Goal: Task Accomplishment & Management: Manage account settings

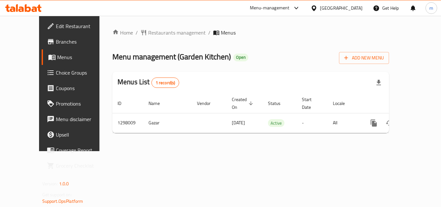
click at [30, 10] on icon at bounding box center [28, 8] width 6 height 8
click at [18, 5] on icon at bounding box center [23, 8] width 36 height 8
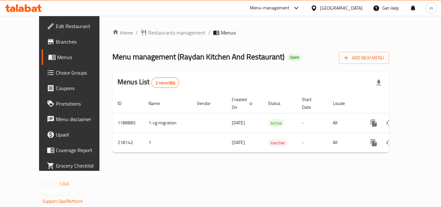
click at [30, 10] on icon at bounding box center [28, 8] width 6 height 8
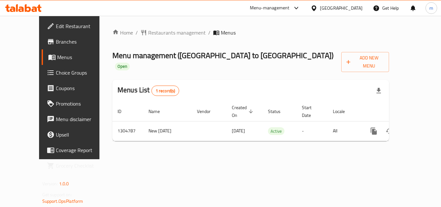
click at [40, 11] on icon at bounding box center [39, 8] width 5 height 7
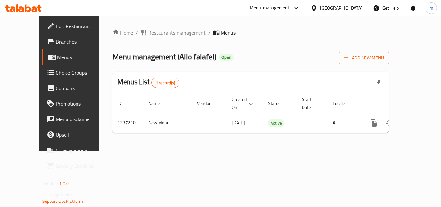
click at [17, 5] on icon at bounding box center [17, 7] width 2 height 7
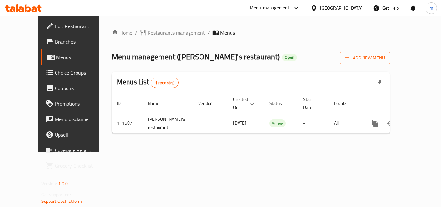
click at [38, 7] on icon at bounding box center [39, 8] width 5 height 7
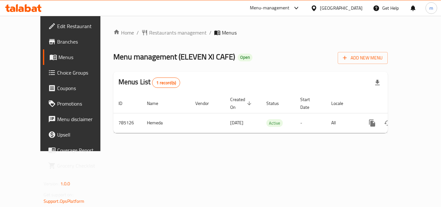
click at [36, 6] on icon at bounding box center [23, 8] width 36 height 8
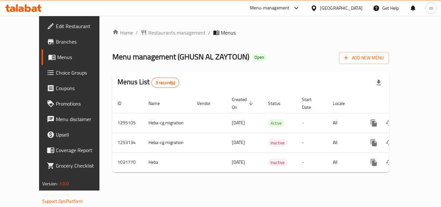
click at [34, 16] on ul "Edit Restaurant Branches Menus Choice Groups Coupons Promotions Menu disclaimer…" at bounding box center [73, 96] width 78 height 160
click at [25, 12] on div at bounding box center [23, 8] width 47 height 13
click at [21, 11] on icon at bounding box center [20, 8] width 5 height 5
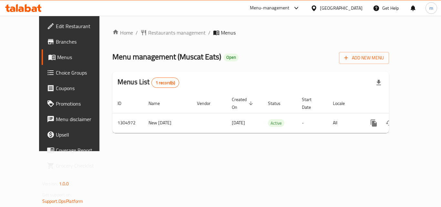
click at [26, 10] on icon at bounding box center [28, 8] width 6 height 8
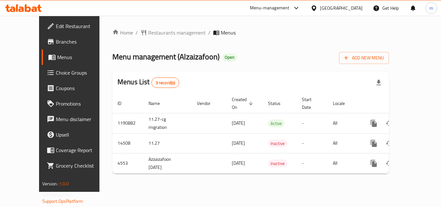
click at [27, 9] on icon at bounding box center [23, 8] width 36 height 8
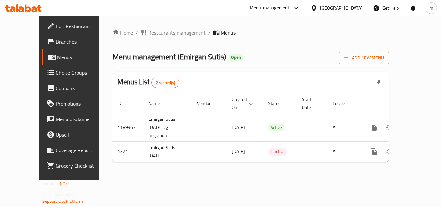
click at [30, 8] on icon at bounding box center [28, 8] width 6 height 8
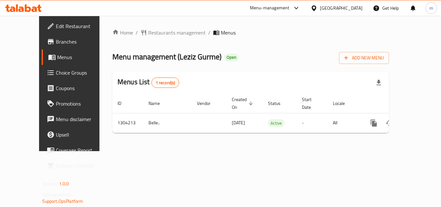
click at [32, 7] on icon at bounding box center [23, 8] width 36 height 8
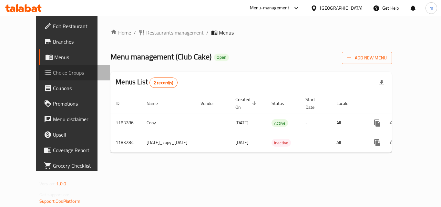
click at [53, 77] on span "Choice Groups" at bounding box center [79, 73] width 52 height 8
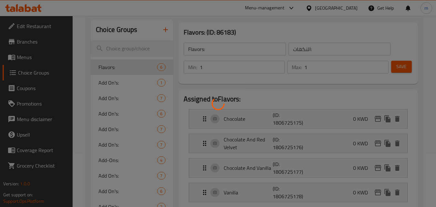
scroll to position [65, 0]
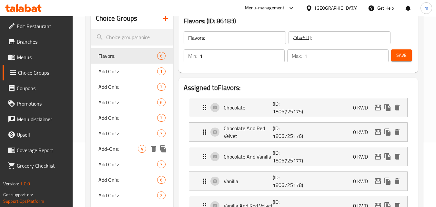
click at [116, 145] on span "Add-Ons:" at bounding box center [117, 149] width 39 height 8
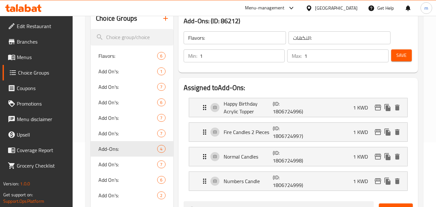
type input "Add-Ons:"
type input "الإضافات:"
type input "0"
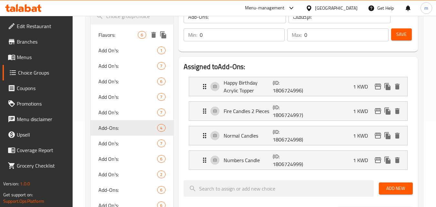
scroll to position [97, 0]
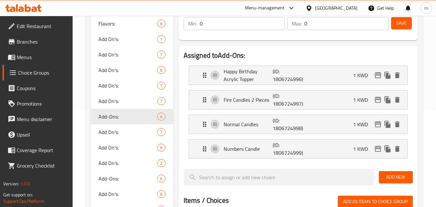
click at [31, 7] on icon at bounding box center [23, 8] width 36 height 8
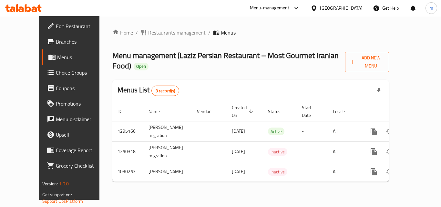
click at [29, 6] on icon at bounding box center [23, 8] width 36 height 8
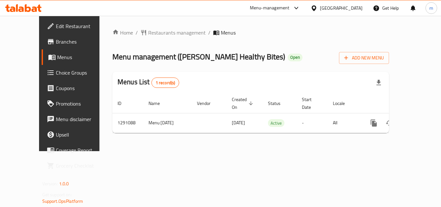
click at [32, 6] on icon at bounding box center [23, 8] width 36 height 8
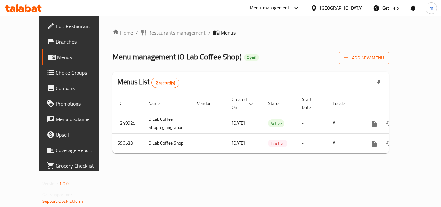
click at [17, 8] on icon at bounding box center [17, 7] width 2 height 7
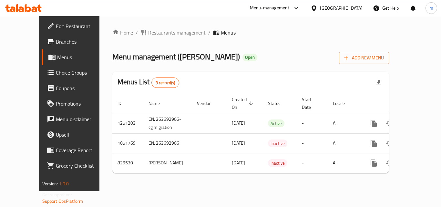
click at [31, 7] on icon at bounding box center [23, 8] width 36 height 8
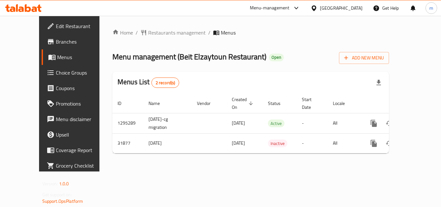
click at [35, 7] on icon at bounding box center [34, 8] width 5 height 5
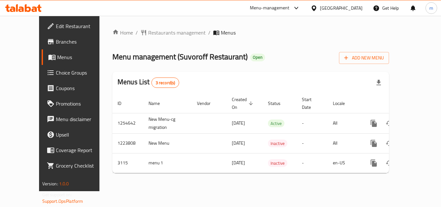
click at [36, 8] on icon at bounding box center [34, 8] width 5 height 5
click at [4, 10] on div at bounding box center [23, 8] width 47 height 13
click at [30, 8] on icon at bounding box center [28, 8] width 6 height 8
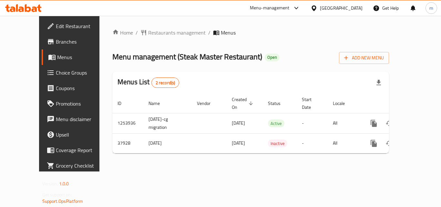
click at [18, 10] on icon at bounding box center [23, 8] width 36 height 8
click at [31, 8] on icon at bounding box center [23, 8] width 36 height 8
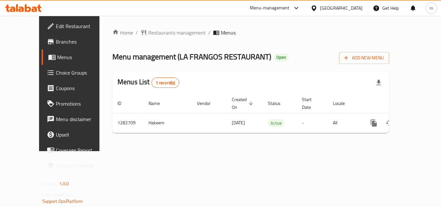
click at [154, 151] on div "Home / Restaurants management / Menus Menu management ( LA FRANGOS RESTAURANT )…" at bounding box center [250, 83] width 303 height 135
click at [12, 10] on icon at bounding box center [12, 8] width 5 height 5
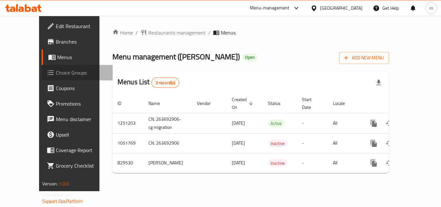
click at [47, 74] on icon at bounding box center [51, 73] width 8 height 8
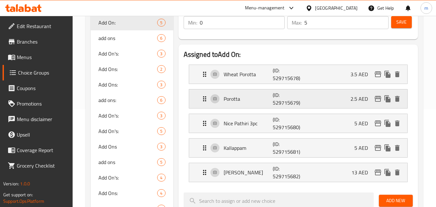
scroll to position [129, 0]
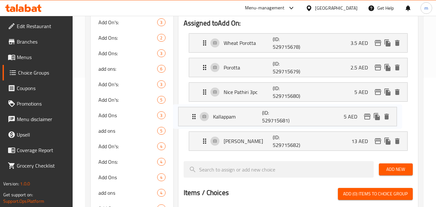
drag, startPoint x: 250, startPoint y: 121, endPoint x: 237, endPoint y: 121, distance: 12.9
click at [237, 121] on nav "Wheat Porotta (ID: 529715678) 3.5 AED Name (En) Wheat Porotta Name (En) Name (A…" at bounding box center [298, 92] width 229 height 128
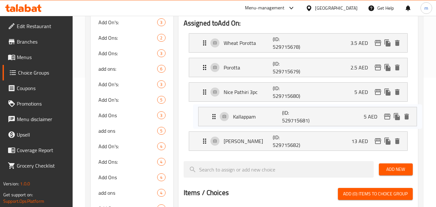
drag, startPoint x: 232, startPoint y: 118, endPoint x: 237, endPoint y: 118, distance: 5.5
click at [237, 118] on nav "Wheat Porotta (ID: 529715678) 3.5 AED Name (En) Wheat Porotta Name (En) Name (A…" at bounding box center [298, 92] width 229 height 128
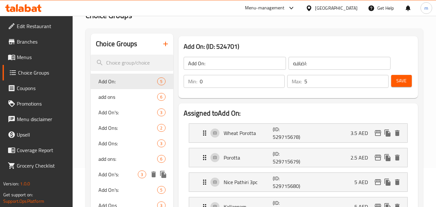
scroll to position [32, 0]
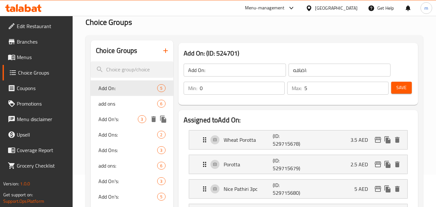
click at [120, 120] on span "Add On's:" at bounding box center [117, 119] width 39 height 8
type input "Add On's:"
type input "الإضافات:"
type input "1"
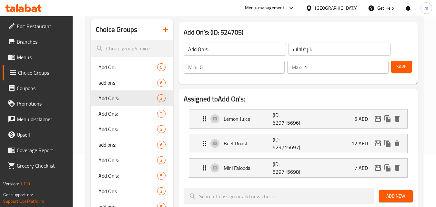
scroll to position [65, 0]
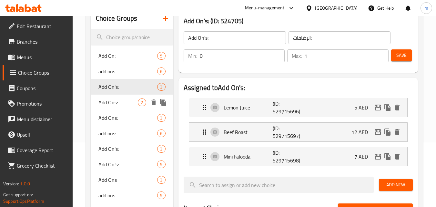
click at [122, 105] on span "Add Ons:" at bounding box center [117, 102] width 39 height 8
type input "Add Ons:"
type input "الاضافات:"
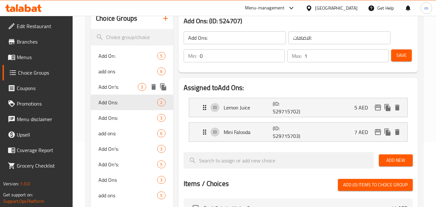
click at [114, 89] on span "Add On's:" at bounding box center [117, 87] width 39 height 8
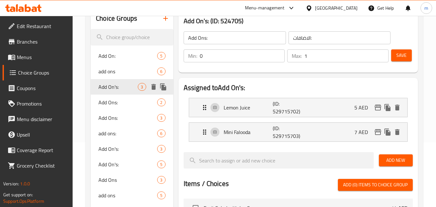
type input "Add On's:"
type input "الإضافات:"
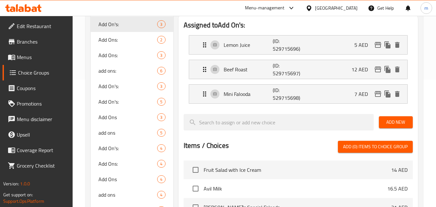
scroll to position [32, 0]
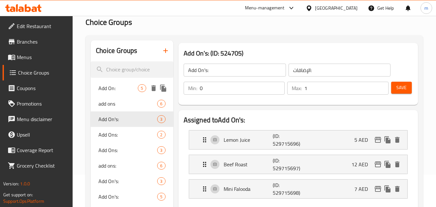
click at [120, 91] on span "Add On:" at bounding box center [117, 88] width 39 height 8
type input "Add On:"
type input "اضافه:"
type input "5"
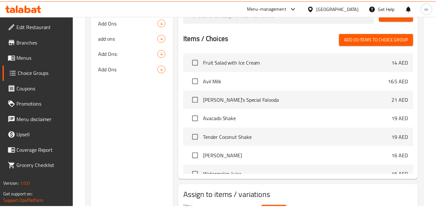
scroll to position [323, 0]
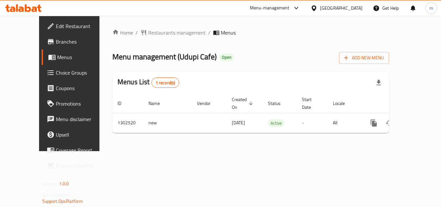
click at [22, 3] on div at bounding box center [23, 8] width 47 height 13
click at [26, 10] on icon at bounding box center [28, 8] width 6 height 8
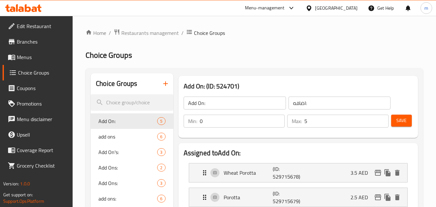
click at [36, 7] on icon at bounding box center [34, 8] width 5 height 5
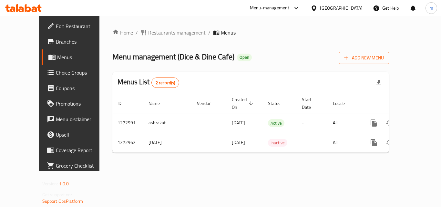
click at [7, 9] on icon at bounding box center [23, 8] width 36 height 8
click at [24, 6] on icon at bounding box center [23, 8] width 36 height 8
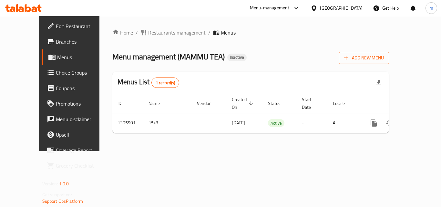
click at [24, 9] on icon at bounding box center [23, 8] width 36 height 8
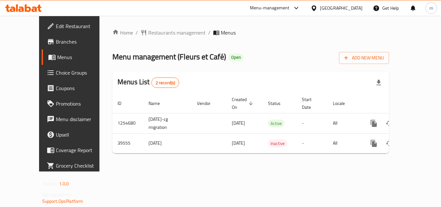
click at [14, 9] on icon at bounding box center [12, 8] width 5 height 5
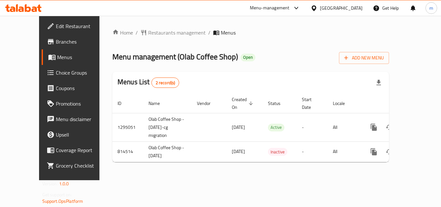
click at [36, 6] on icon at bounding box center [23, 8] width 36 height 8
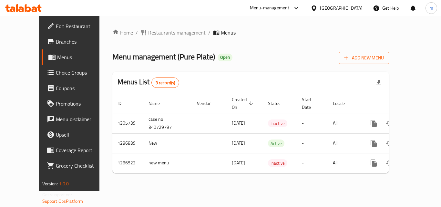
click at [34, 10] on icon at bounding box center [23, 8] width 36 height 8
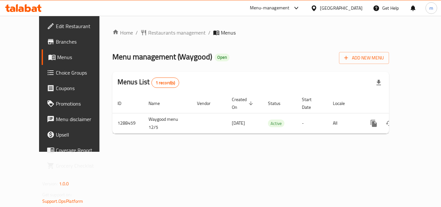
click at [39, 10] on icon at bounding box center [39, 8] width 5 height 7
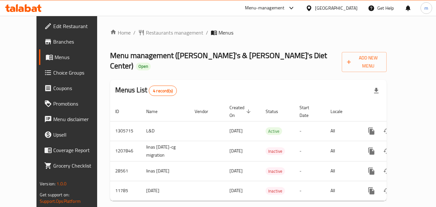
click at [12, 10] on icon at bounding box center [23, 8] width 36 height 8
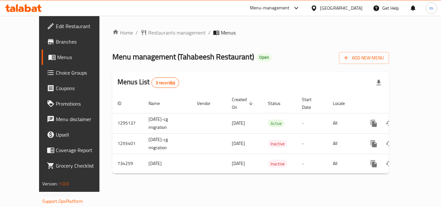
click at [36, 11] on icon at bounding box center [23, 8] width 36 height 8
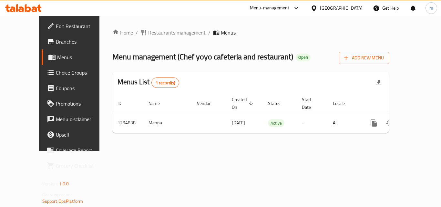
click at [18, 13] on div at bounding box center [23, 8] width 47 height 13
click at [24, 7] on icon at bounding box center [23, 8] width 36 height 8
